Goal: Communication & Community: Ask a question

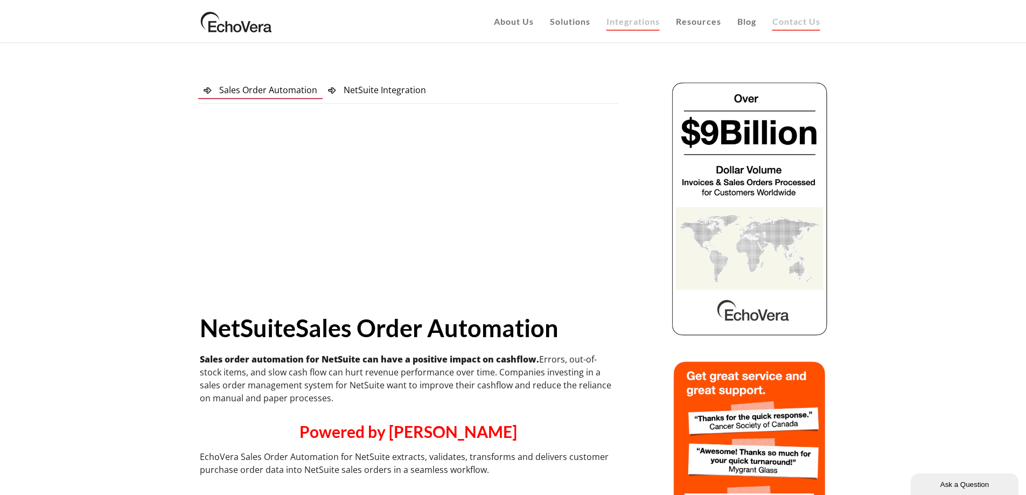
click at [789, 17] on span "Contact Us" at bounding box center [796, 21] width 48 height 10
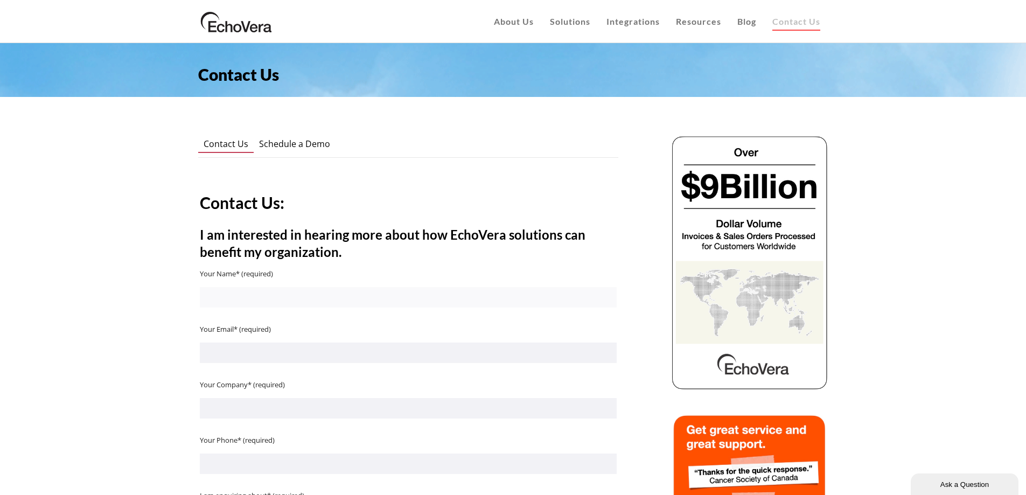
click at [283, 299] on input "Contact form" at bounding box center [408, 297] width 417 height 20
type input "[PERSON_NAME]"
type input "[PERSON_NAME][EMAIL_ADDRESS][DOMAIN_NAME]"
type input "Industree Group"
type input "0450013793"
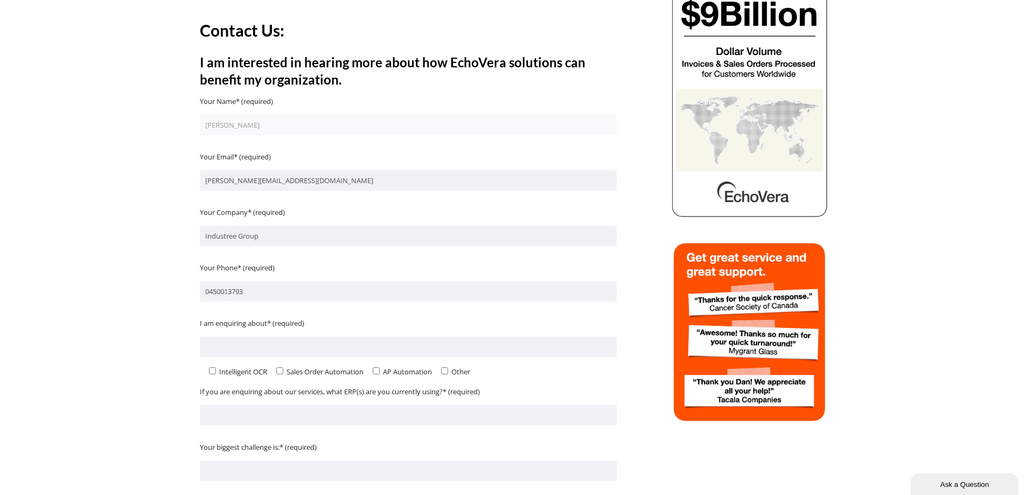
scroll to position [179, 0]
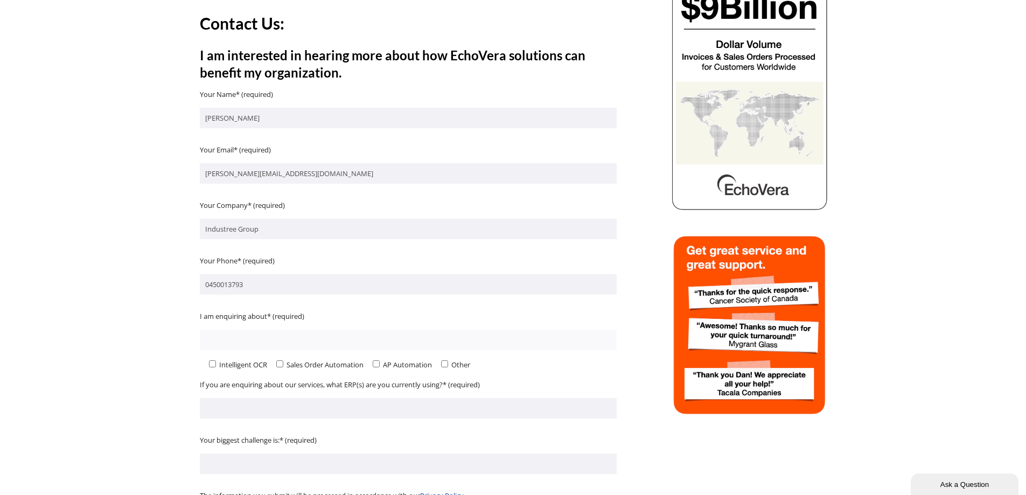
click at [228, 335] on input "Contact form" at bounding box center [408, 339] width 417 height 20
type input "Sales Order Automation for NetSuite"
click at [279, 365] on input"] "Contact form" at bounding box center [279, 363] width 7 height 7
checkbox input"] "true"
click at [253, 401] on input "Contact form" at bounding box center [408, 408] width 417 height 20
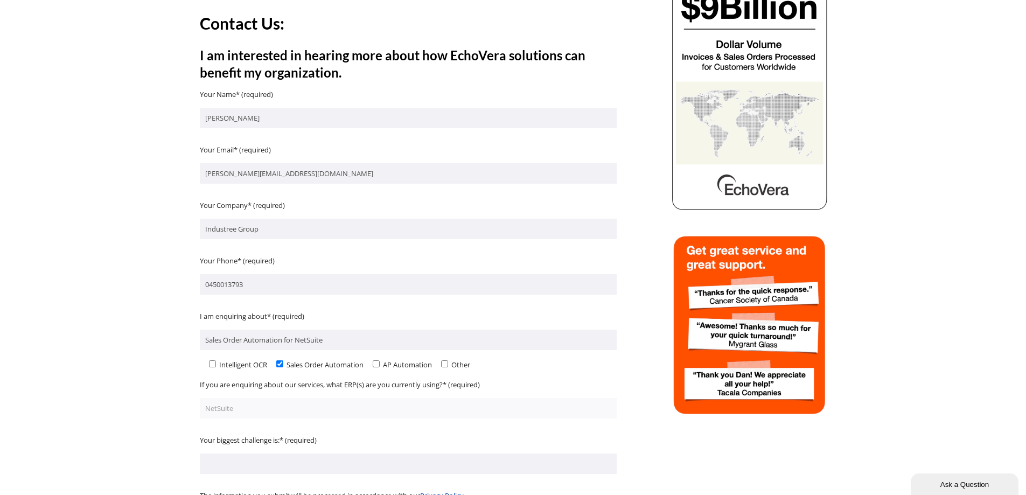
scroll to position [359, 0]
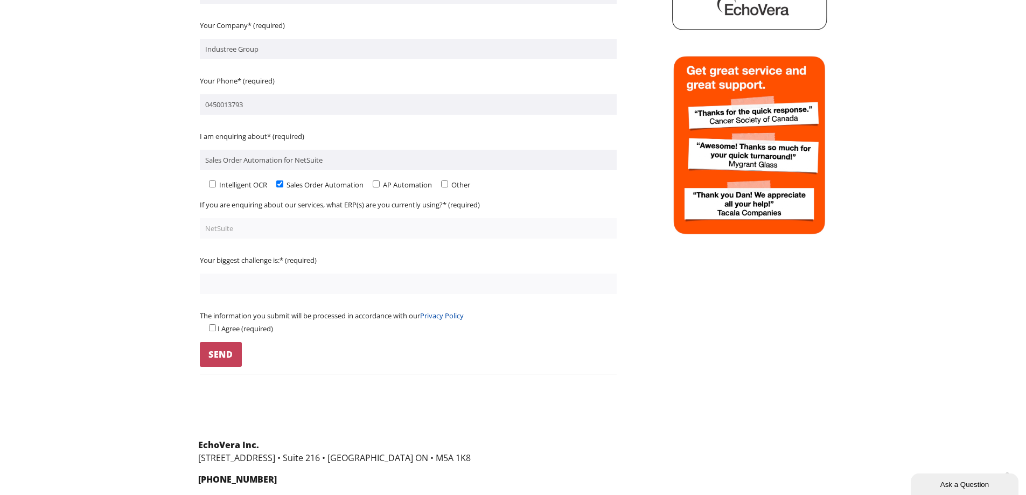
type input "NetSuite"
click at [222, 284] on input "Contact form" at bounding box center [408, 283] width 417 height 20
type input "Manually entering orders"
click at [210, 326] on input "Contact form" at bounding box center [212, 327] width 7 height 7
checkbox input "true"
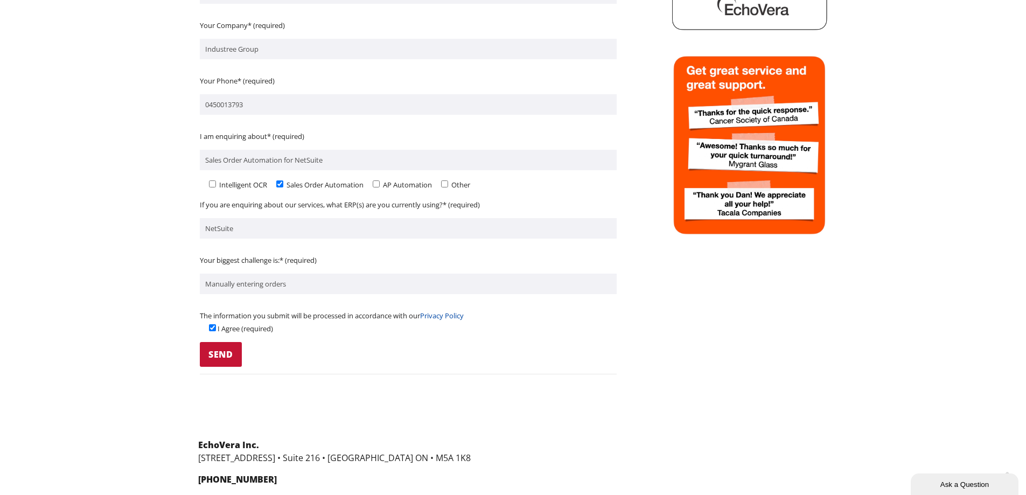
click at [217, 356] on input "Send" at bounding box center [221, 354] width 42 height 25
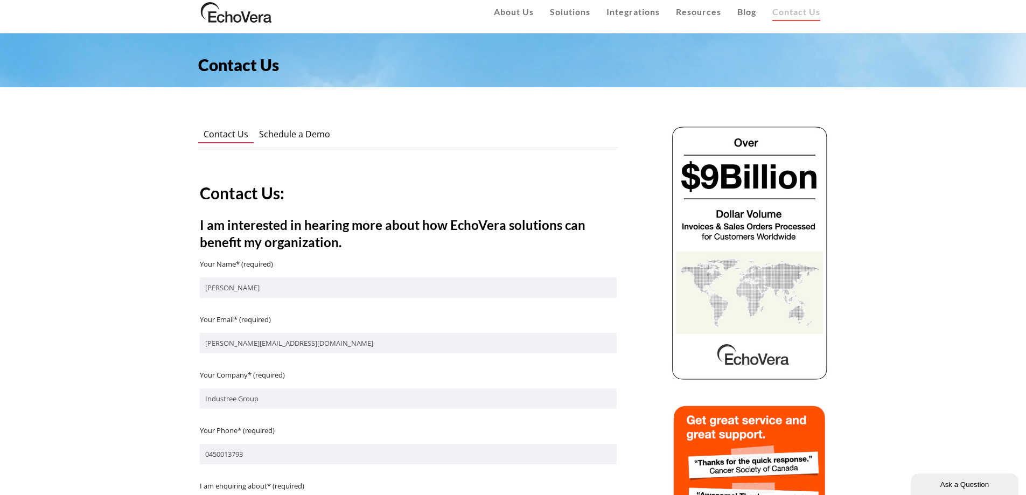
scroll to position [0, 0]
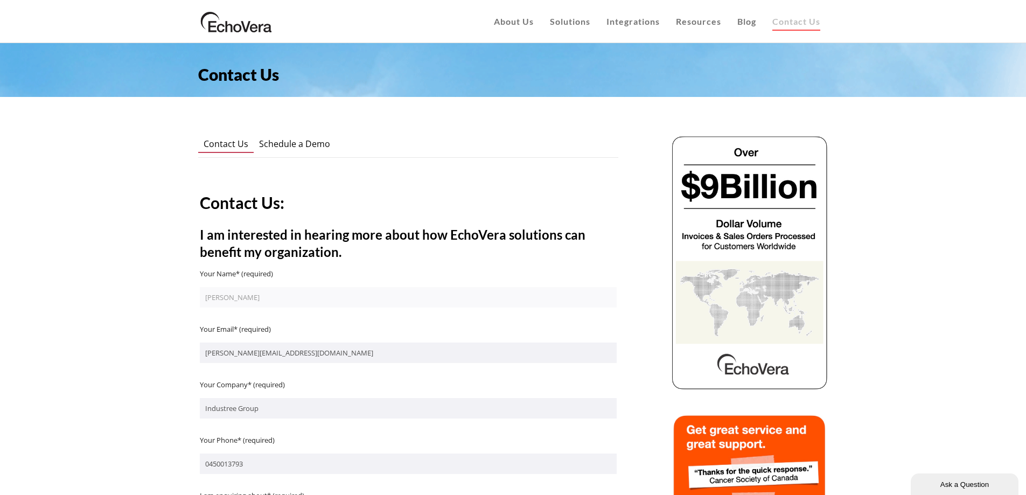
click at [228, 297] on input "[PERSON_NAME]" at bounding box center [408, 297] width 417 height 20
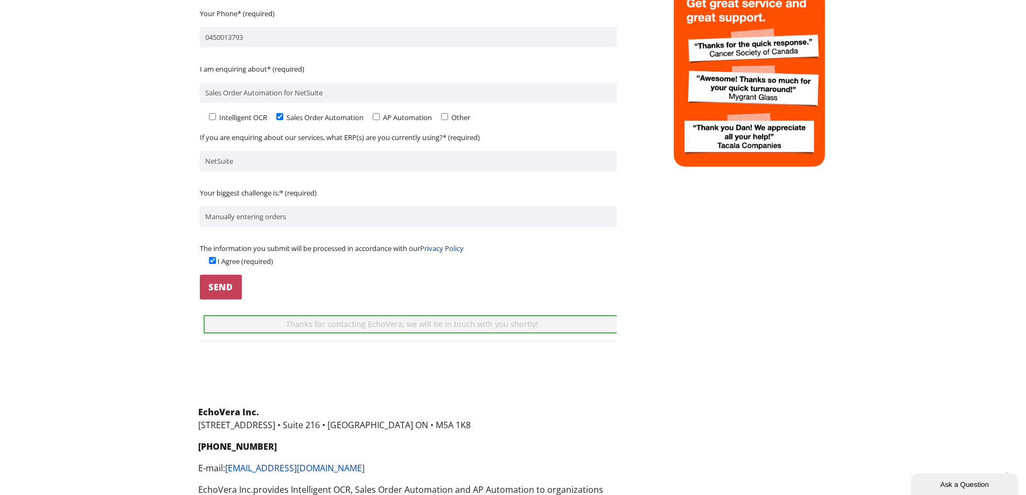
scroll to position [359, 0]
